Goal: Navigation & Orientation: Find specific page/section

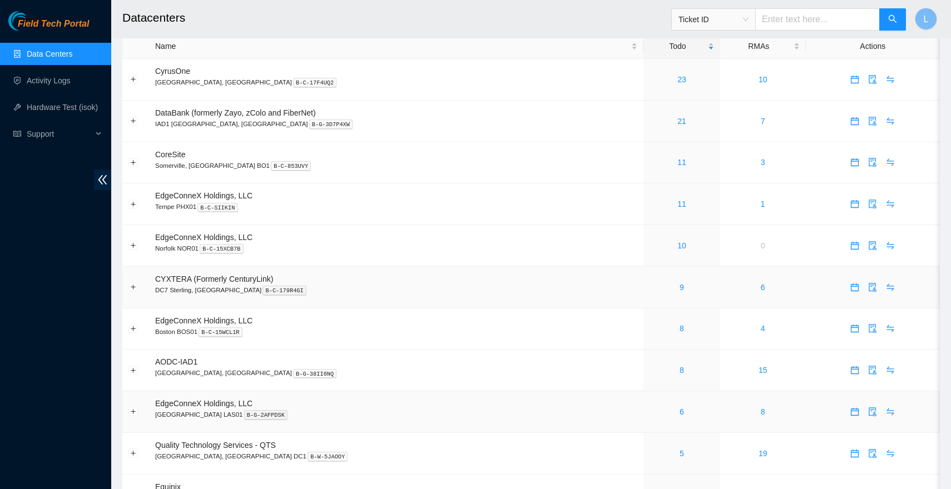
scroll to position [11, 0]
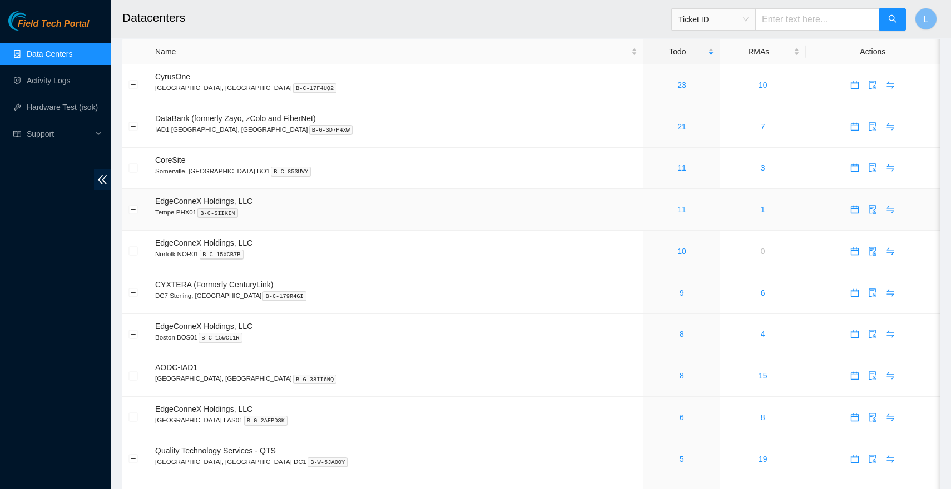
click at [677, 209] on link "11" at bounding box center [681, 209] width 9 height 9
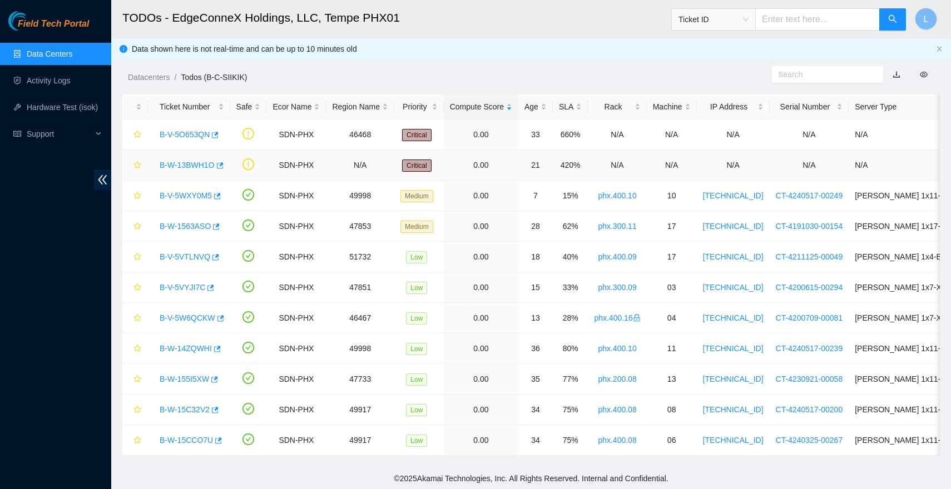
click at [191, 167] on link "B-W-13BWH1O" at bounding box center [187, 165] width 55 height 9
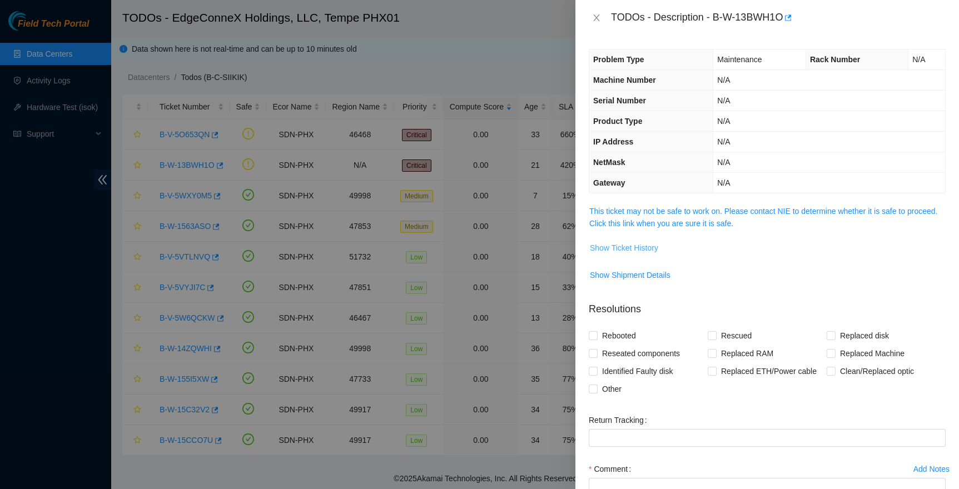
click at [650, 246] on span "Show Ticket History" at bounding box center [624, 248] width 68 height 12
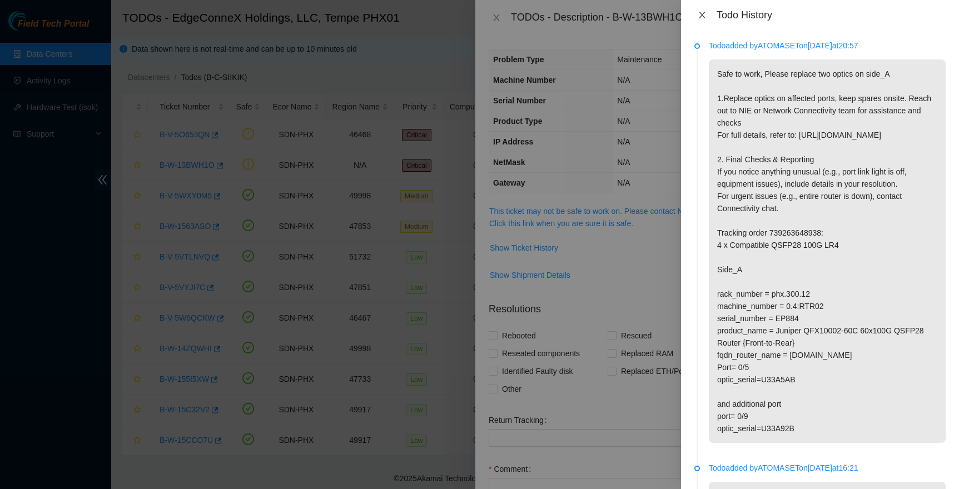
click at [699, 17] on icon "close" at bounding box center [702, 15] width 9 height 9
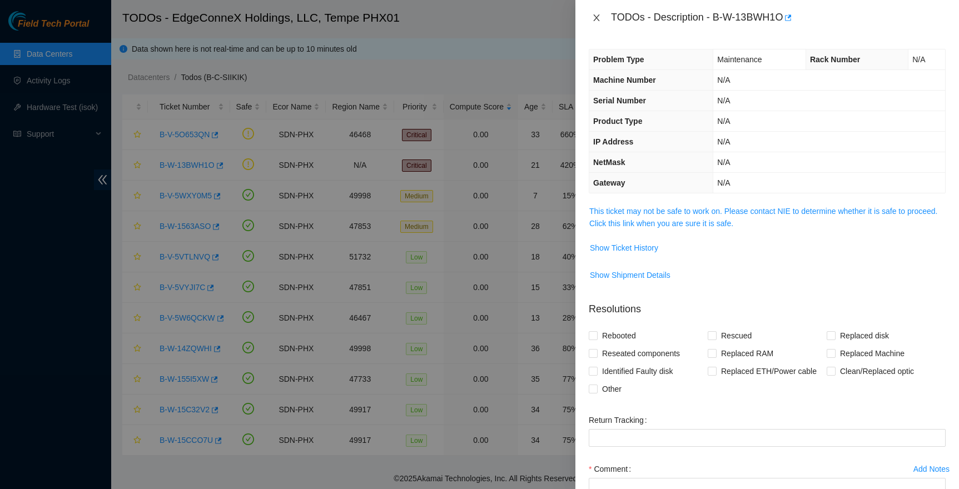
click at [591, 16] on button "Close" at bounding box center [597, 18] width 16 height 11
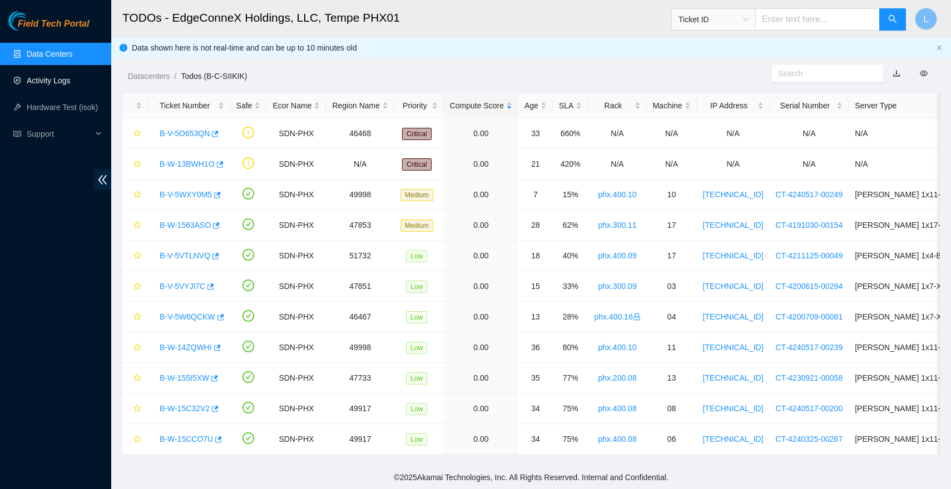
scroll to position [9, 0]
click at [46, 55] on link "Data Centers" at bounding box center [50, 54] width 46 height 9
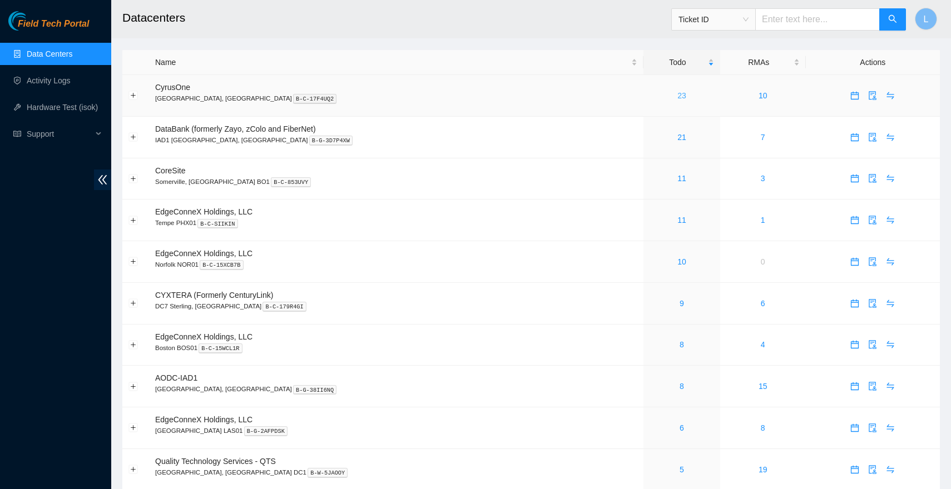
click at [677, 93] on link "23" at bounding box center [681, 95] width 9 height 9
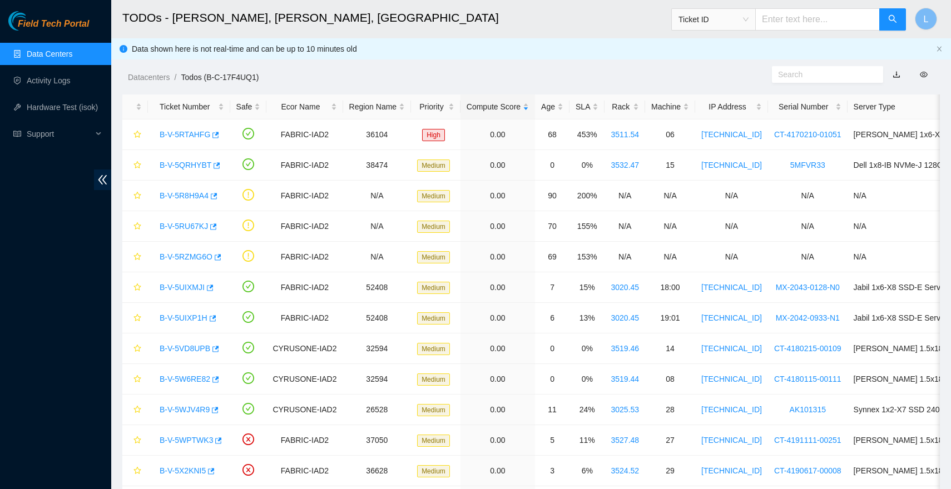
click at [67, 58] on link "Data Centers" at bounding box center [50, 54] width 46 height 9
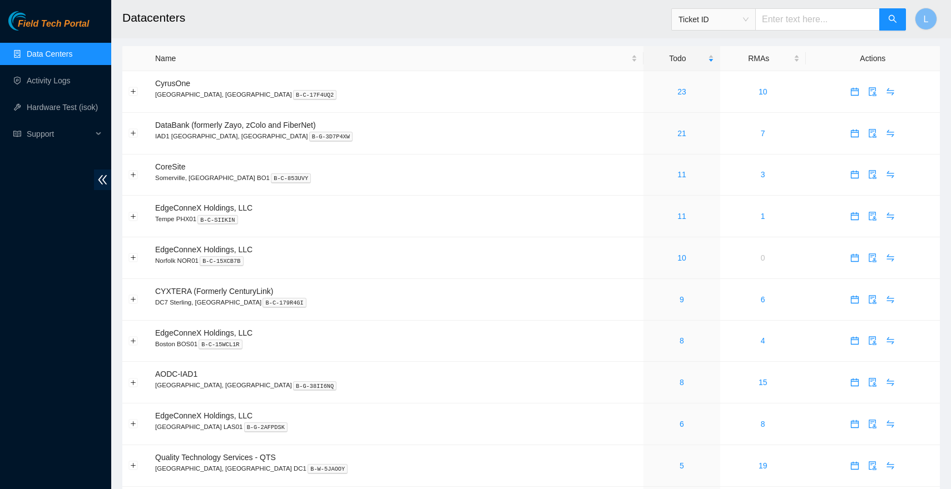
scroll to position [6, 0]
click at [677, 134] on link "21" at bounding box center [681, 131] width 9 height 9
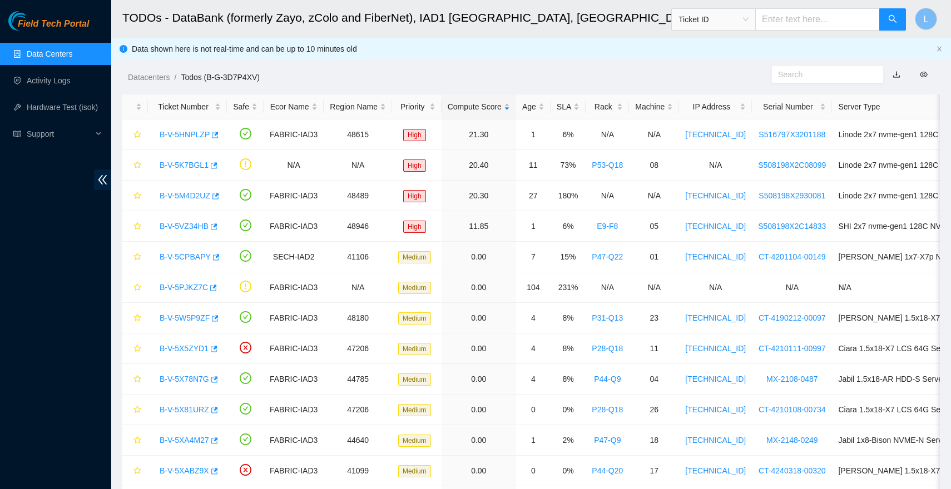
click at [56, 55] on link "Data Centers" at bounding box center [50, 54] width 46 height 9
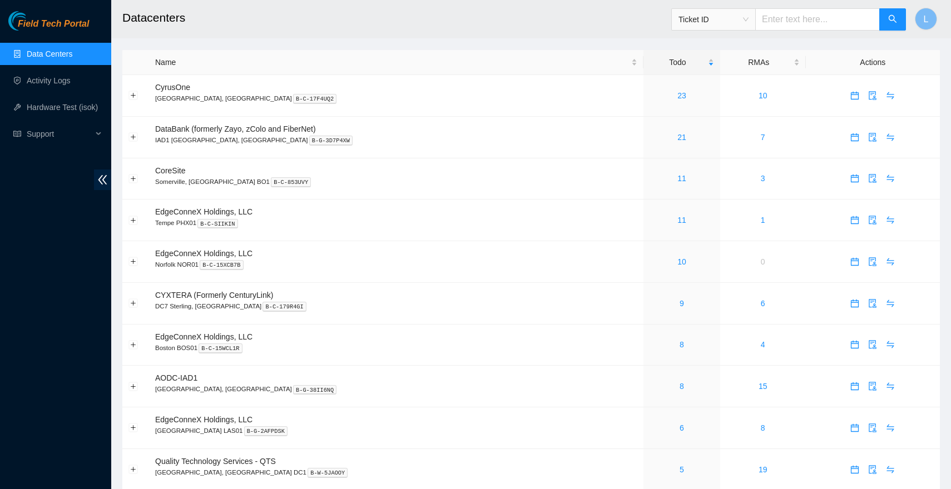
scroll to position [2, 0]
click at [680, 303] on link "9" at bounding box center [682, 302] width 4 height 9
